Goal: Information Seeking & Learning: Learn about a topic

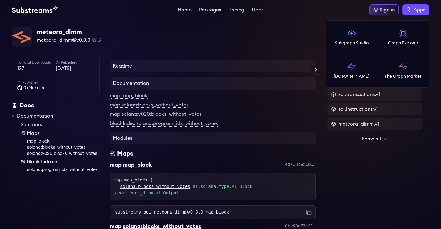
click at [416, 10] on span "Apps" at bounding box center [419, 9] width 12 height 7
click at [418, 15] on label "Apps" at bounding box center [415, 9] width 26 height 11
click at [413, 12] on span "Apps" at bounding box center [419, 9] width 12 height 7
click at [416, 12] on span "Apps" at bounding box center [419, 9] width 12 height 7
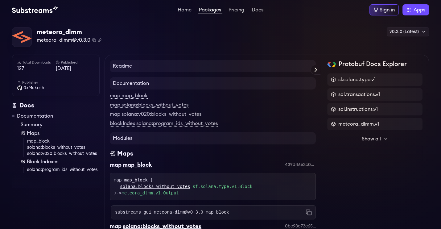
click at [209, 11] on link "Packages" at bounding box center [209, 10] width 25 height 7
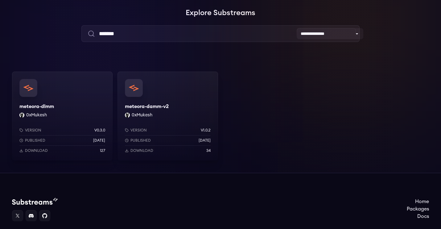
scroll to position [45, 0]
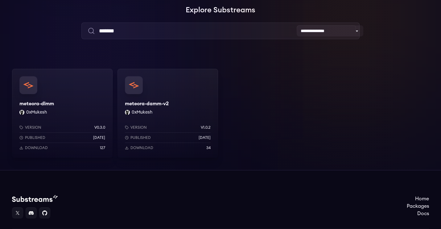
click at [142, 97] on div "meteora-damm-v2 0xMukesh Version v1.0.2 Published 3 weeks ago Download 34" at bounding box center [167, 113] width 100 height 89
click at [41, 120] on div "meteora-dlmm 0xMukesh Version v0.3.0 Published 2 weeks ago Download 127" at bounding box center [62, 113] width 100 height 89
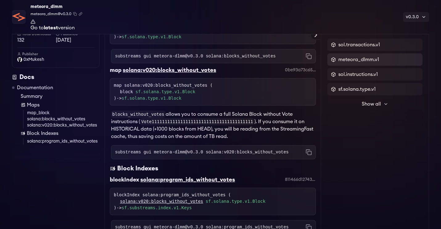
scroll to position [232, 0]
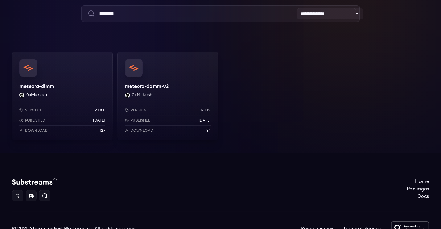
scroll to position [45, 0]
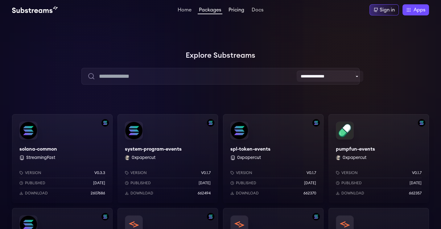
click at [238, 10] on link "Pricing" at bounding box center [236, 10] width 18 height 6
